Goal: Information Seeking & Learning: Learn about a topic

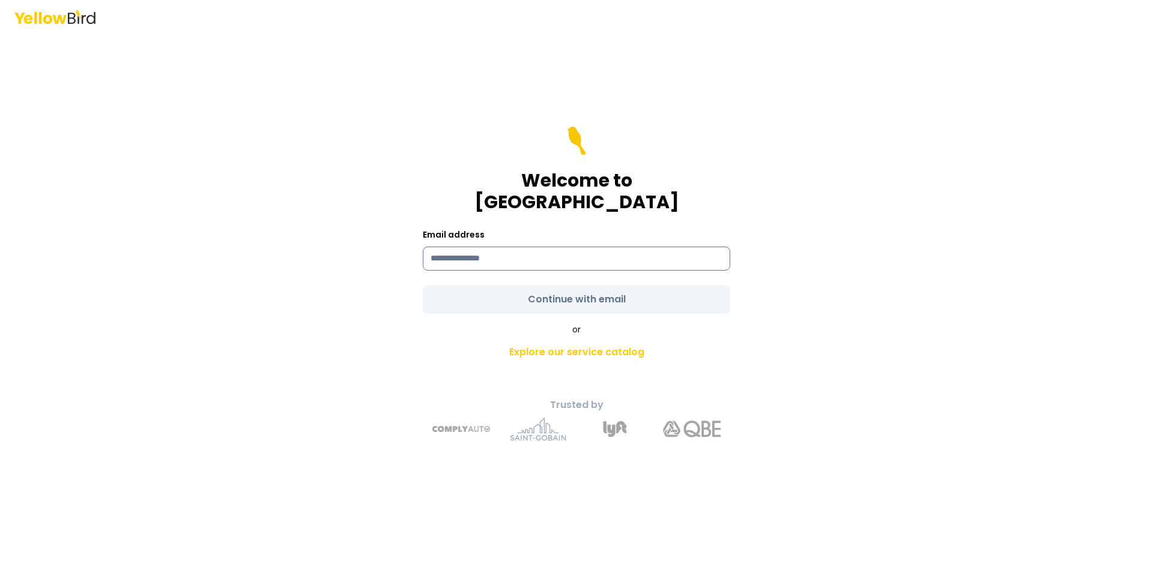
click at [597, 252] on input at bounding box center [576, 259] width 307 height 24
type input "**********"
click at [580, 293] on form "**********" at bounding box center [576, 220] width 307 height 187
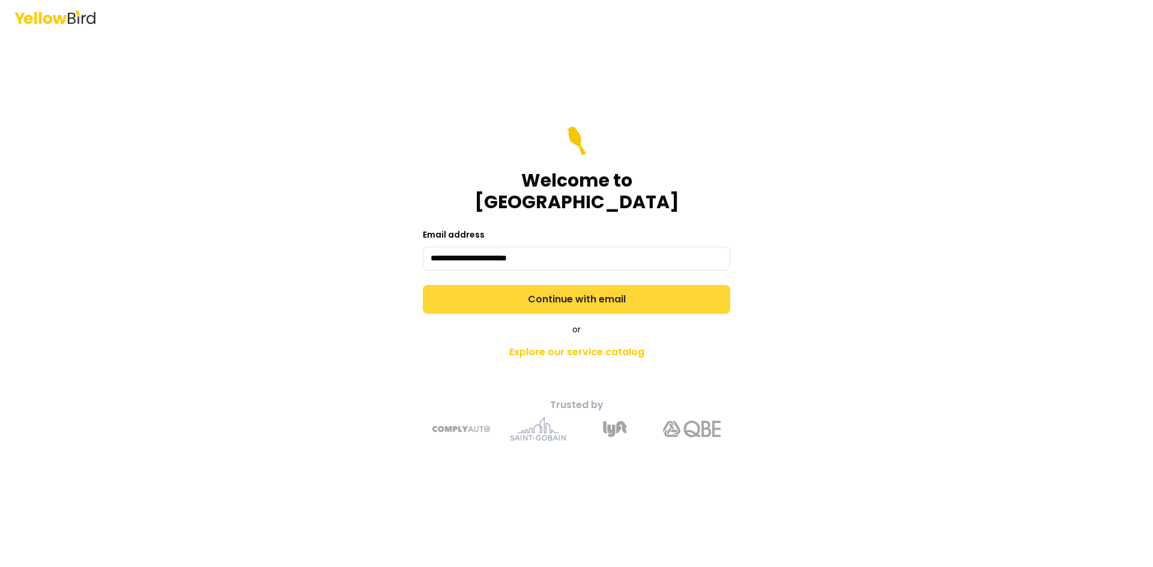
click at [580, 291] on button "Continue with email" at bounding box center [576, 299] width 307 height 29
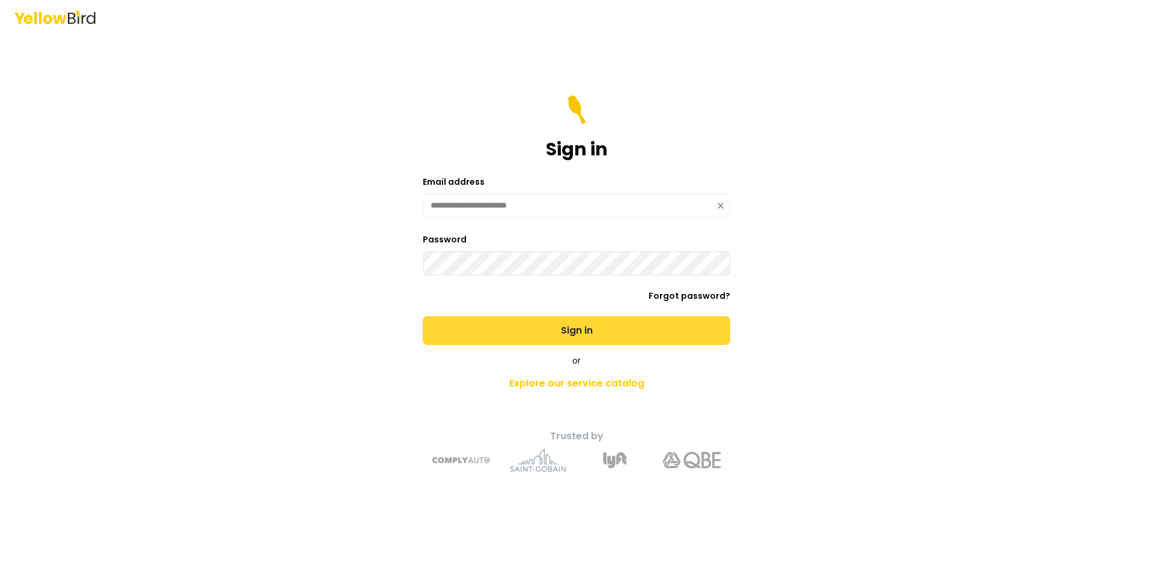
click at [577, 324] on button "Sign in" at bounding box center [576, 330] width 307 height 29
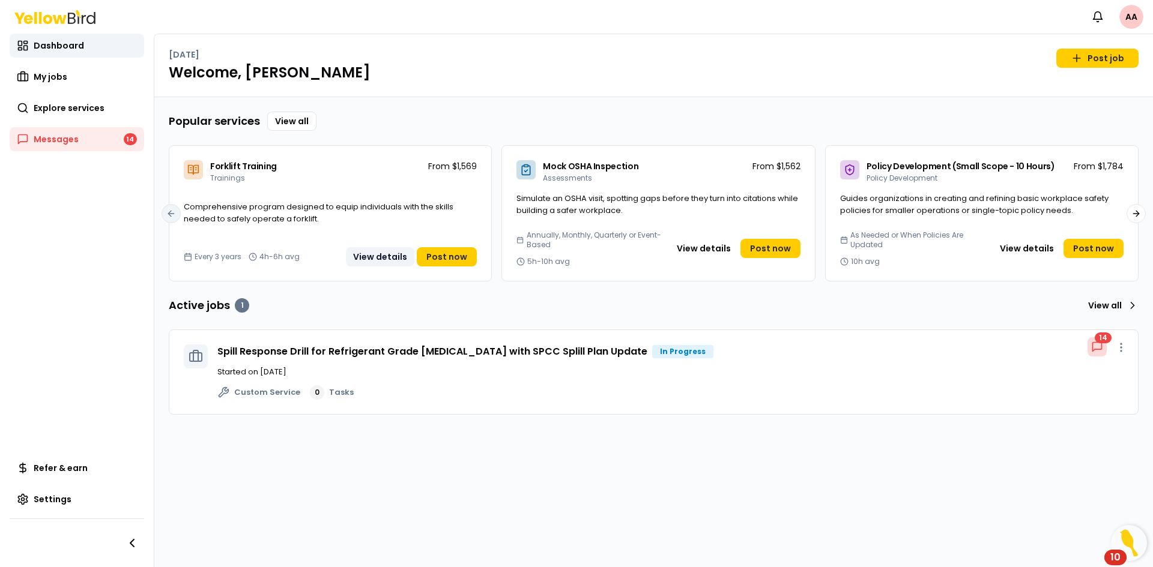
click at [387, 258] on button "View details" at bounding box center [380, 256] width 68 height 19
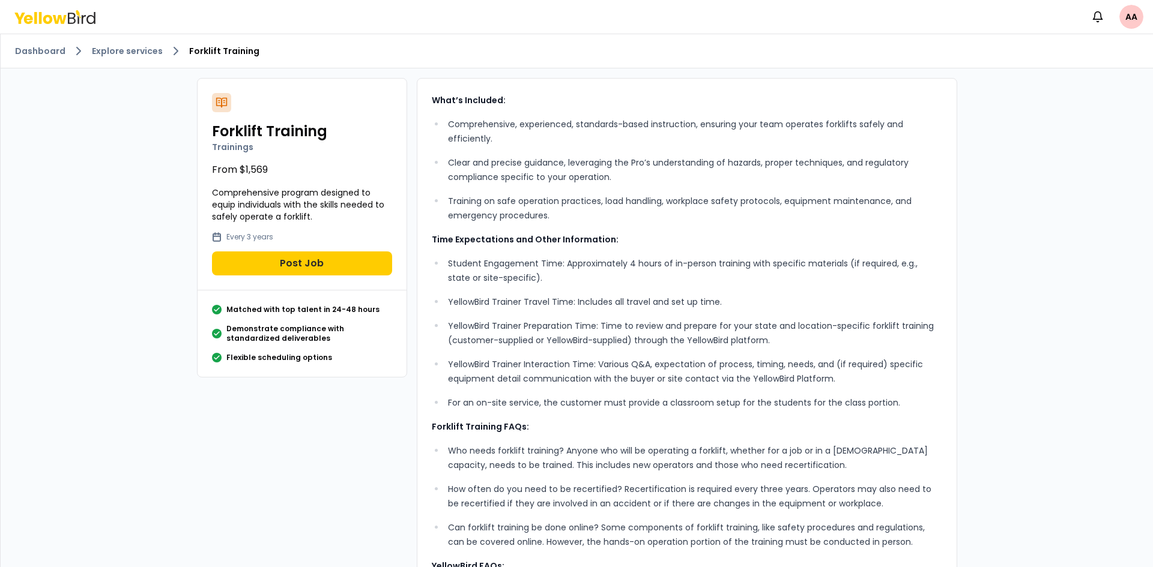
click at [132, 58] on ol "Dashboard Explore services Forklift Training" at bounding box center [576, 51] width 1123 height 14
click at [134, 51] on link "Explore services" at bounding box center [127, 51] width 71 height 12
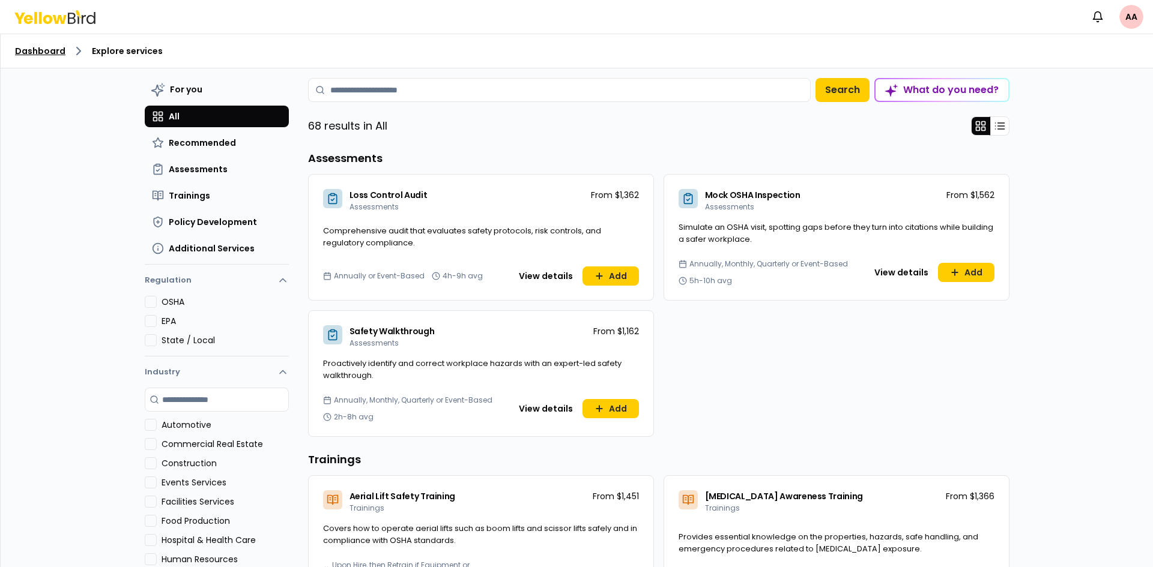
click at [52, 52] on link "Dashboard" at bounding box center [40, 51] width 50 height 12
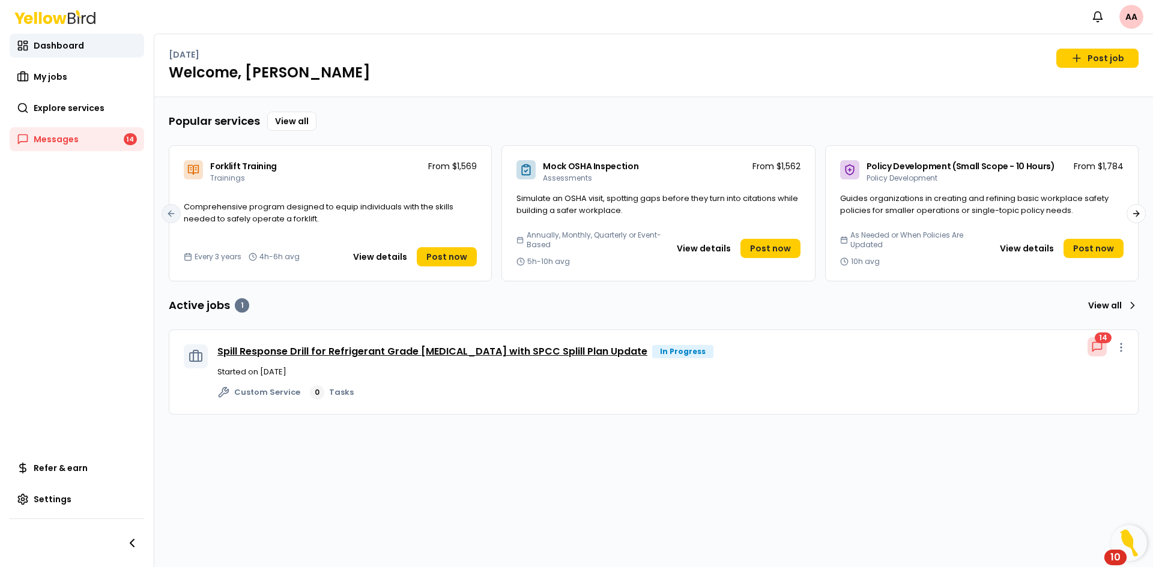
click at [419, 352] on link "Spill Response Drill for Refrigerant Grade [MEDICAL_DATA] with SPCC Splill Plan…" at bounding box center [432, 352] width 430 height 14
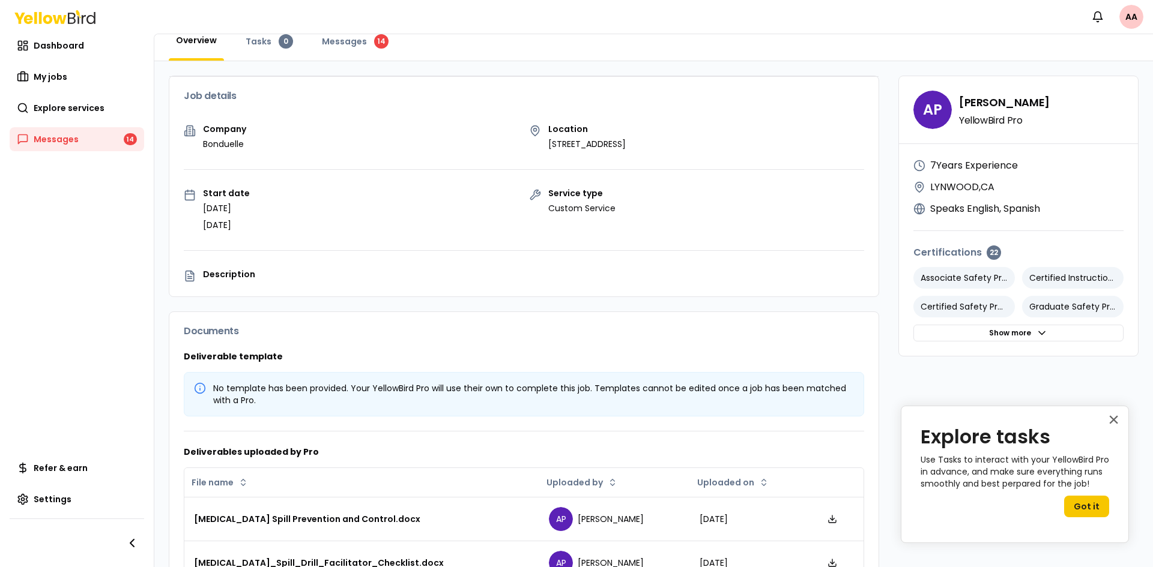
scroll to position [93, 0]
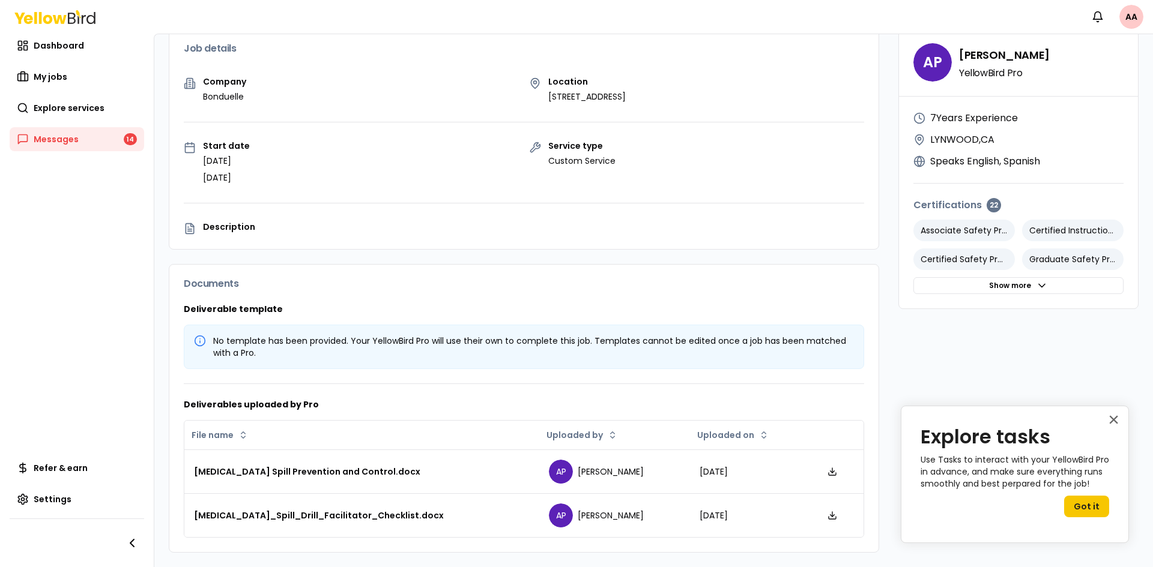
click at [234, 225] on p "Description" at bounding box center [533, 227] width 661 height 8
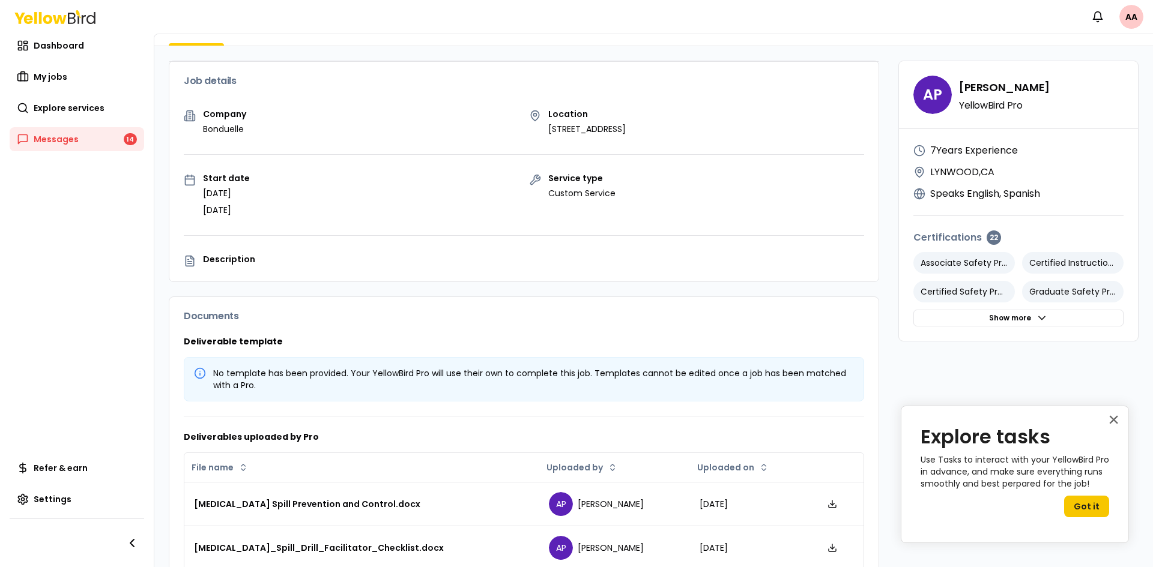
scroll to position [0, 0]
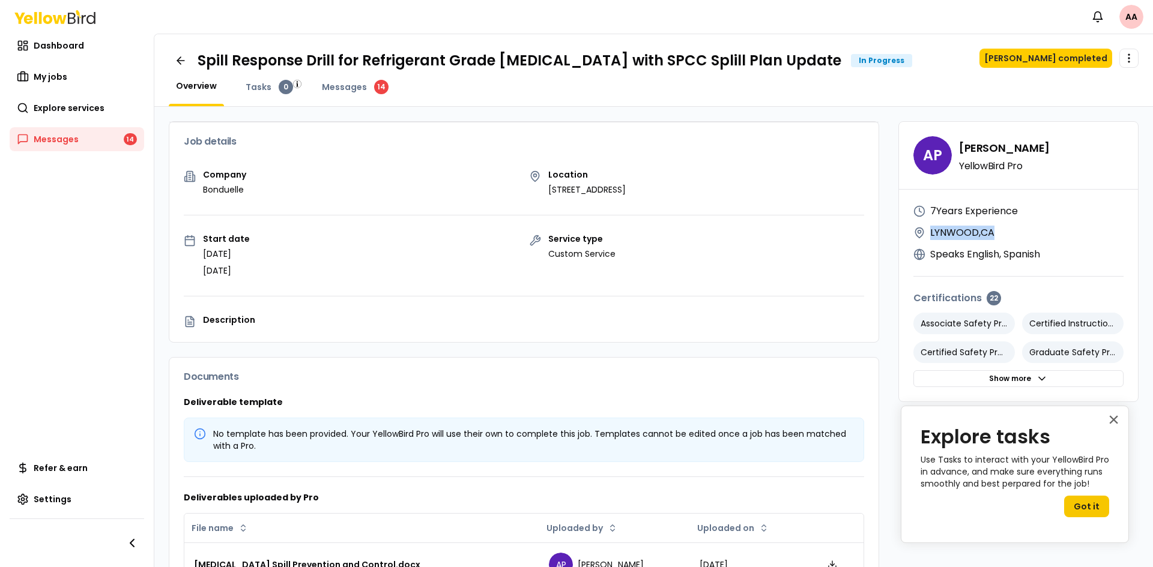
drag, startPoint x: 990, startPoint y: 233, endPoint x: 921, endPoint y: 234, distance: 68.4
click at [921, 234] on div "[GEOGRAPHIC_DATA] , [GEOGRAPHIC_DATA]" at bounding box center [1018, 233] width 210 height 14
copy p "[GEOGRAPHIC_DATA] , [GEOGRAPHIC_DATA]"
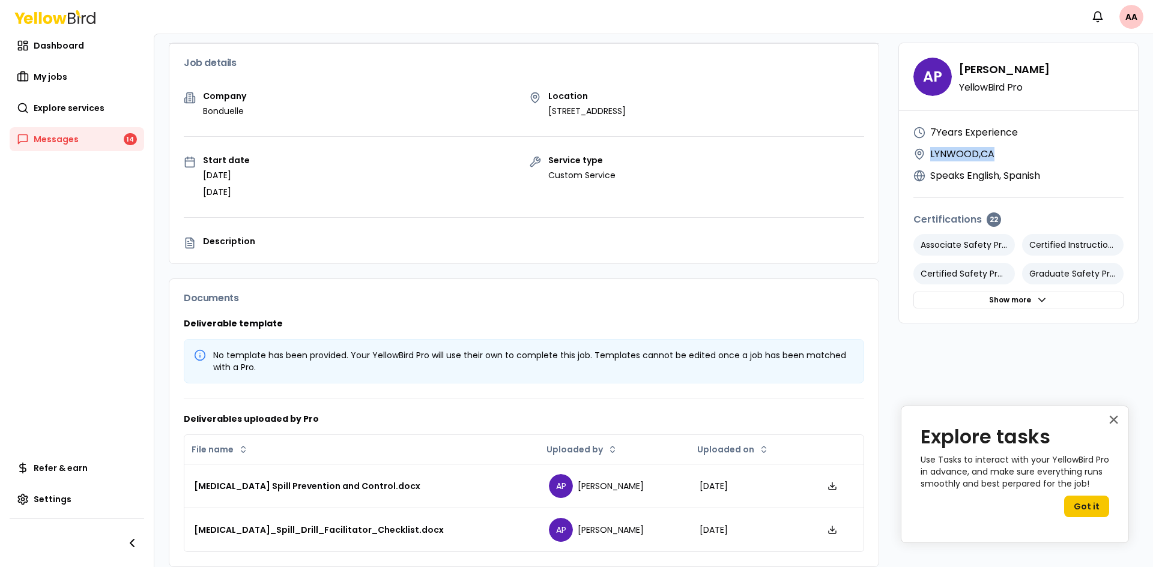
scroll to position [93, 0]
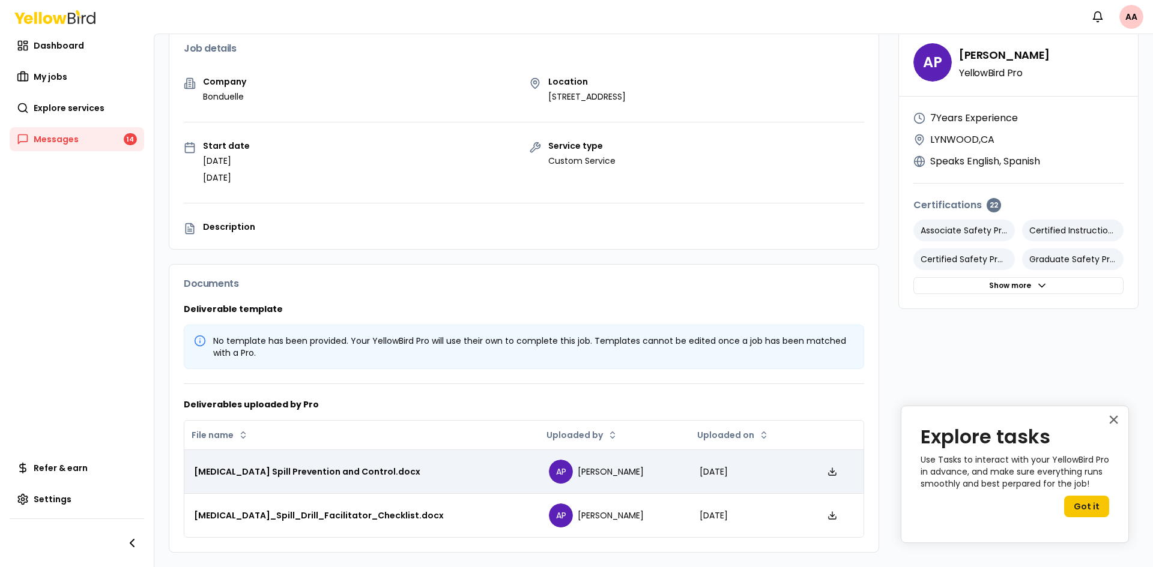
click at [363, 477] on div "[MEDICAL_DATA] Spill Prevention and Control.docx" at bounding box center [362, 472] width 336 height 12
click at [355, 471] on div "[MEDICAL_DATA] Spill Prevention and Control.docx" at bounding box center [362, 472] width 336 height 12
click at [827, 474] on icon at bounding box center [832, 472] width 10 height 10
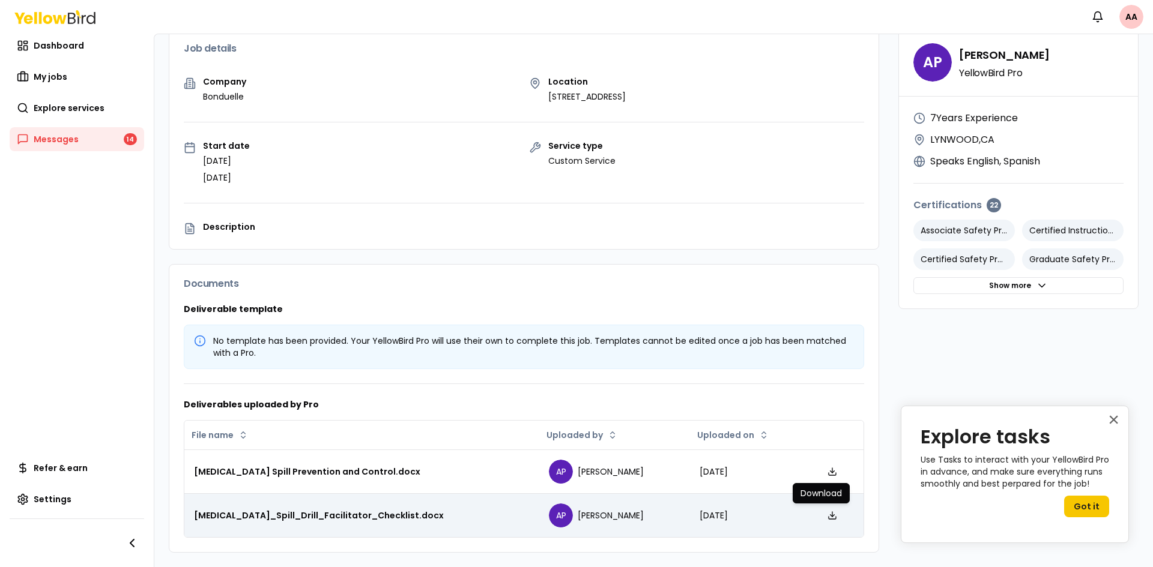
click at [830, 516] on polyline at bounding box center [832, 515] width 4 height 2
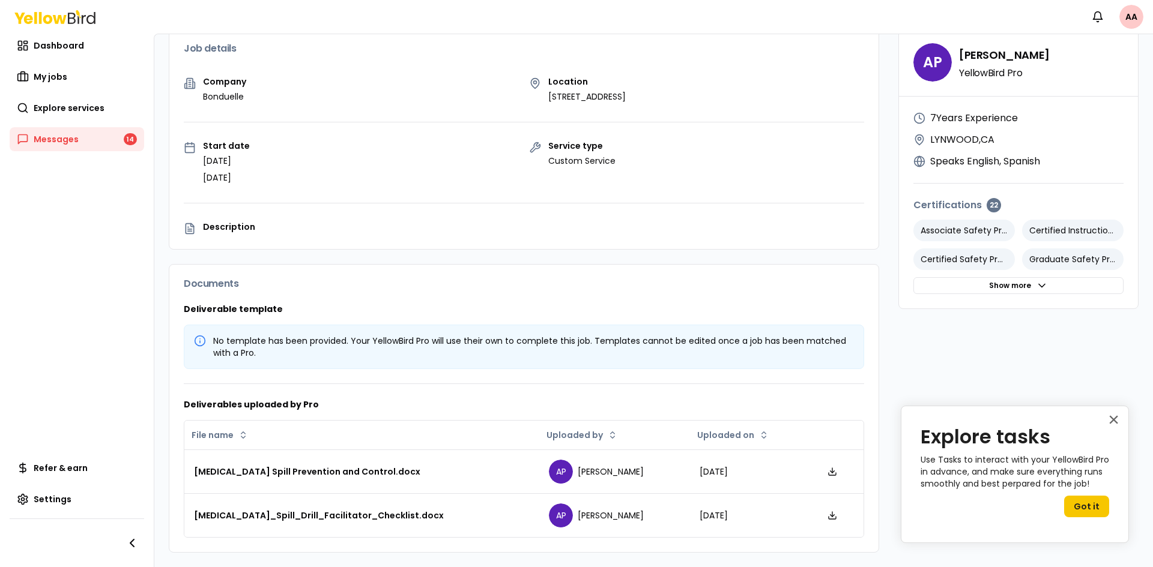
scroll to position [0, 0]
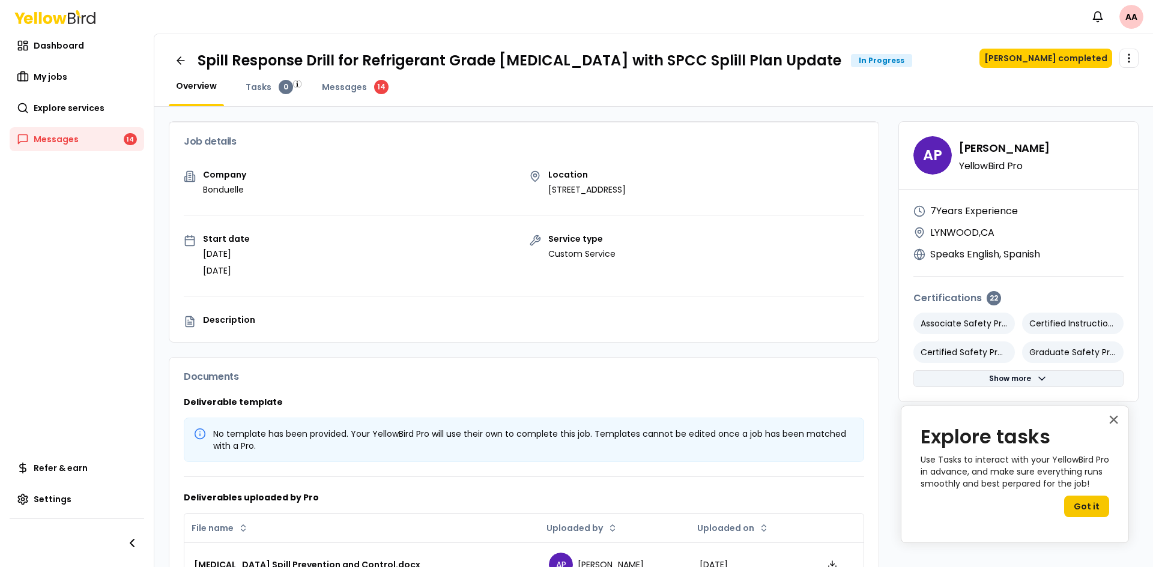
click at [971, 378] on button "Show more" at bounding box center [1018, 378] width 210 height 17
click at [361, 82] on span "Messages" at bounding box center [344, 87] width 45 height 12
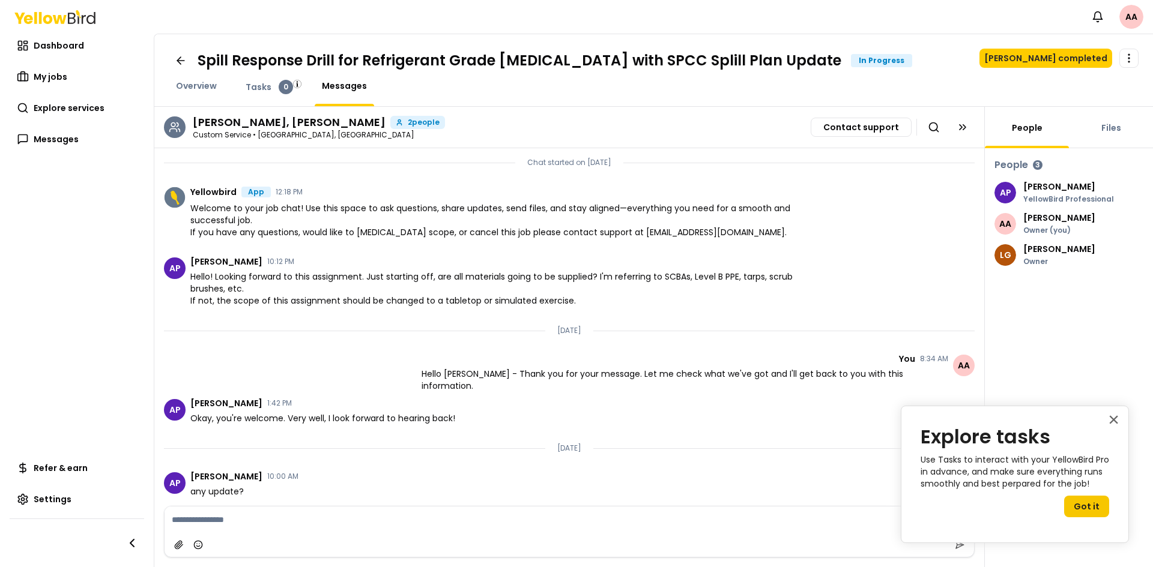
click at [1120, 136] on div "Files" at bounding box center [1111, 127] width 84 height 41
click at [1114, 129] on link "Files" at bounding box center [1111, 128] width 34 height 12
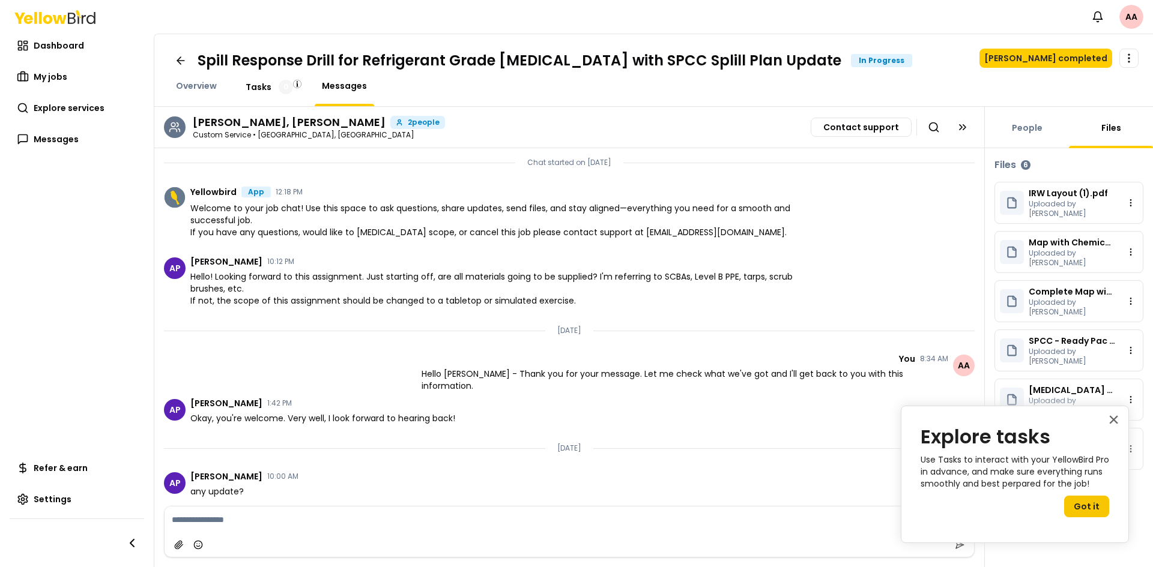
click at [283, 88] on div "0" at bounding box center [286, 87] width 14 height 14
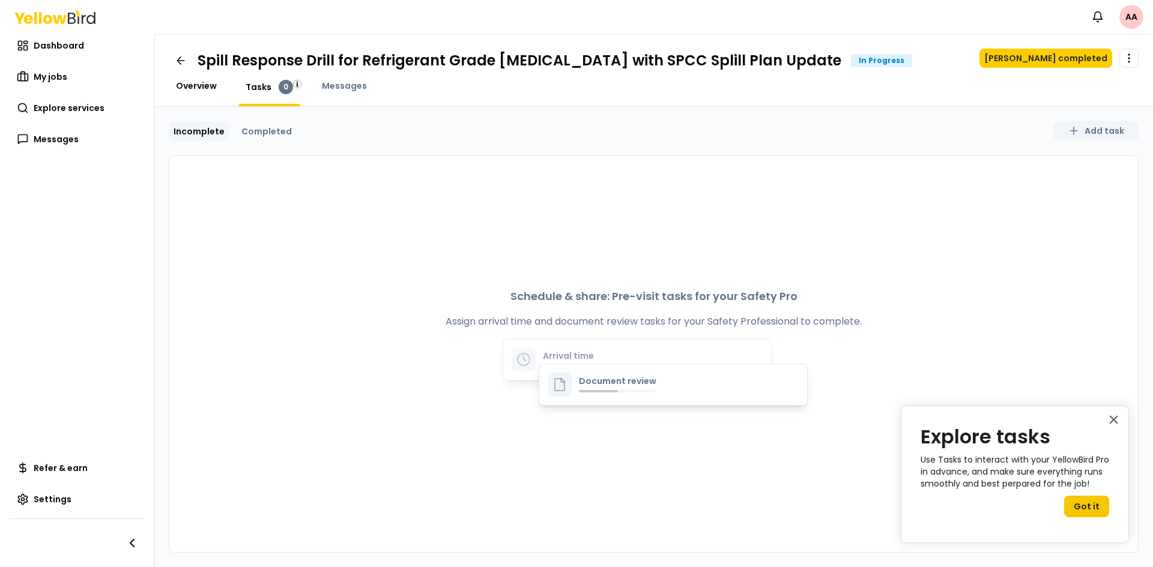
click at [212, 86] on span "Overview" at bounding box center [196, 86] width 41 height 12
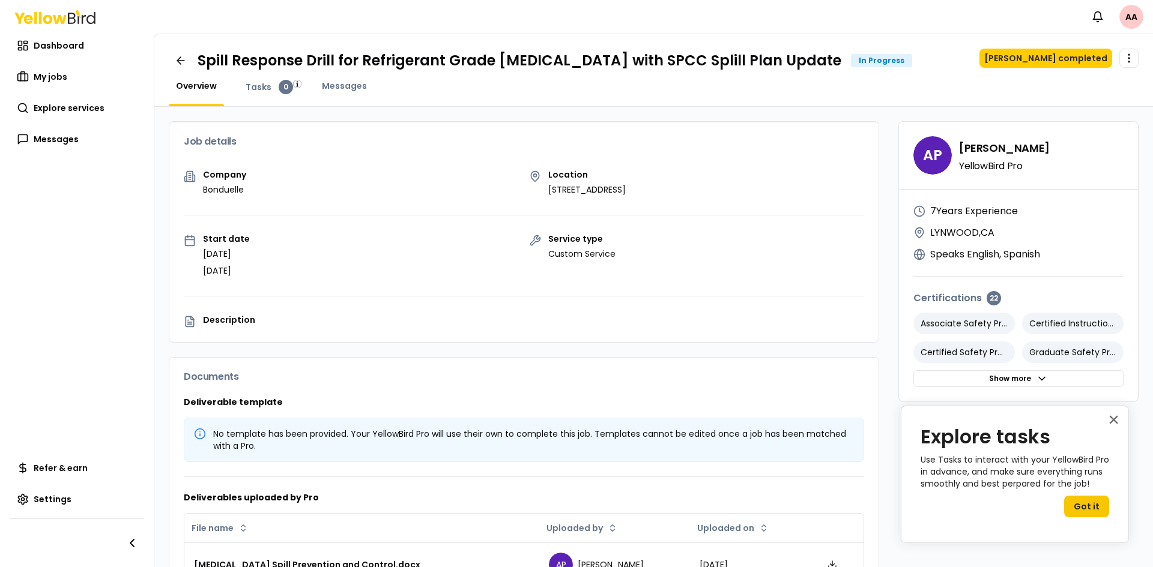
drag, startPoint x: 197, startPoint y: 58, endPoint x: 858, endPoint y: 63, distance: 661.5
click at [858, 63] on div "Spill Response Drill for Refrigerant Grade [MEDICAL_DATA] with SPCC Splill Plan…" at bounding box center [540, 61] width 743 height 24
copy h1 "Spill Response Drill for Refrigerant Grade [MEDICAL_DATA] with SPCC Splill Plan…"
click at [1127, 61] on html "Notifications AA Dashboard My jobs Explore services Messages Refer & earn Setti…" at bounding box center [576, 283] width 1153 height 567
click at [1118, 424] on html "Notifications AA Dashboard My jobs Explore services Messages Refer & earn Setti…" at bounding box center [576, 283] width 1153 height 567
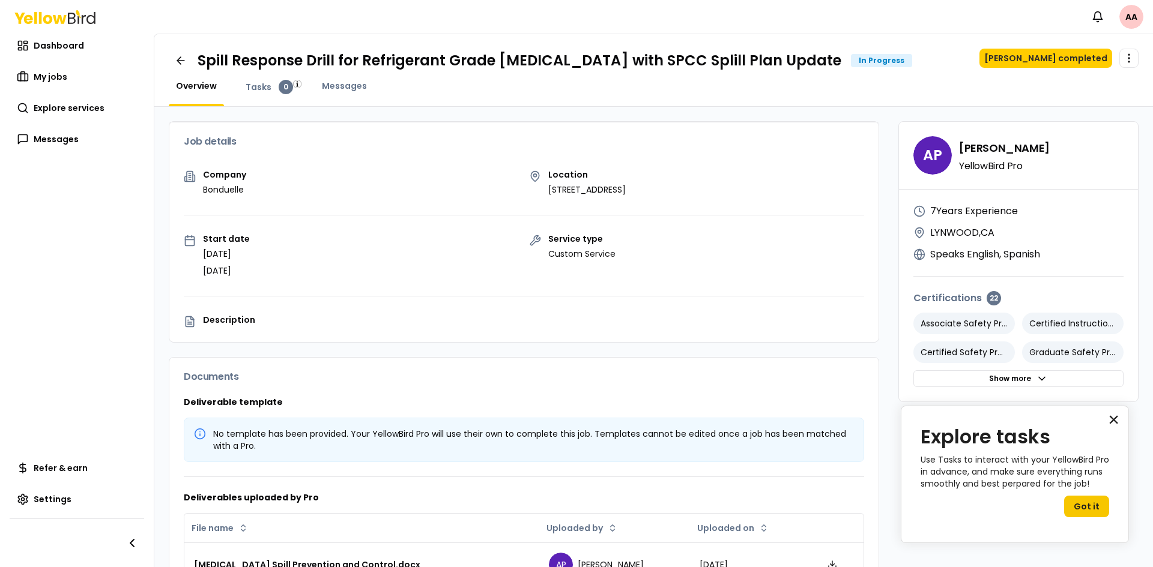
click at [1118, 423] on button "×" at bounding box center [1113, 419] width 11 height 19
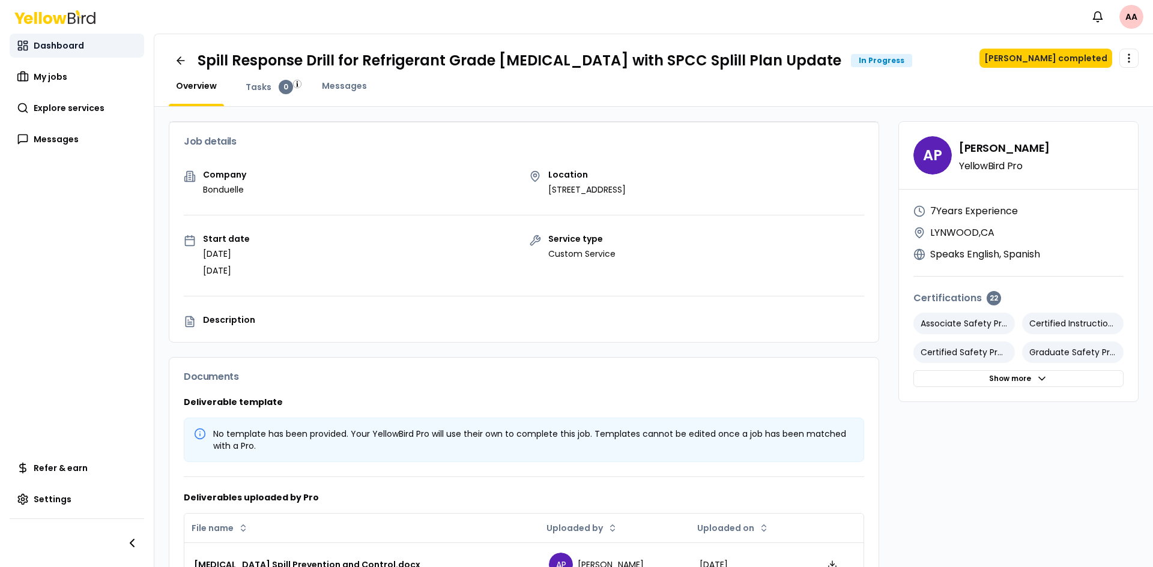
click at [61, 47] on span "Dashboard" at bounding box center [59, 46] width 50 height 12
